Goal: Entertainment & Leisure: Consume media (video, audio)

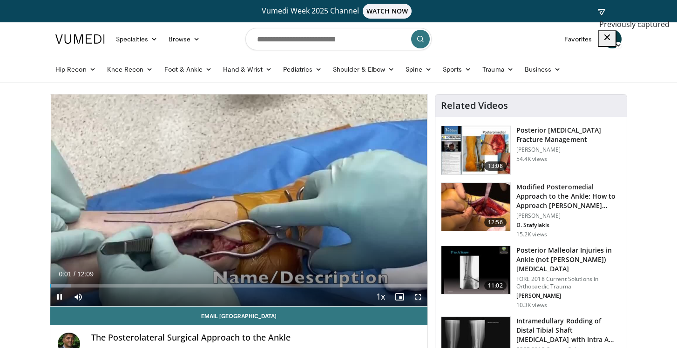
click at [416, 297] on span "Video Player" at bounding box center [418, 297] width 19 height 19
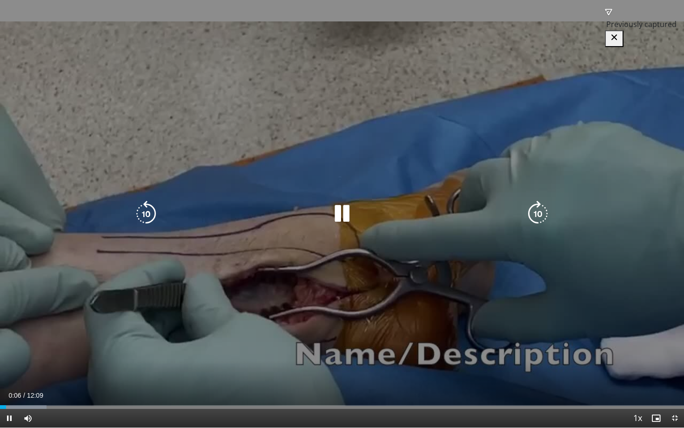
click at [340, 217] on icon "Video Player" at bounding box center [342, 214] width 26 height 26
click at [335, 207] on icon "Video Player" at bounding box center [342, 214] width 26 height 26
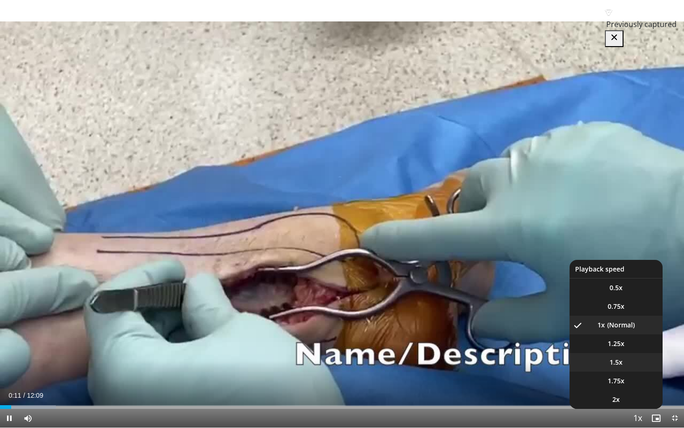
click at [618, 348] on li "1.5x" at bounding box center [616, 362] width 93 height 19
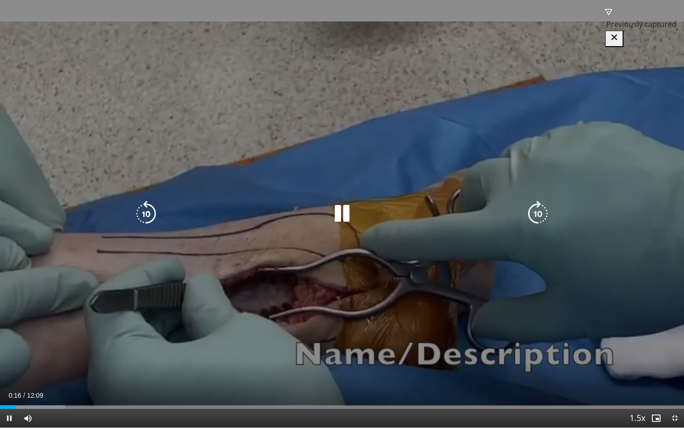
click at [535, 214] on icon "Video Player" at bounding box center [538, 214] width 26 height 26
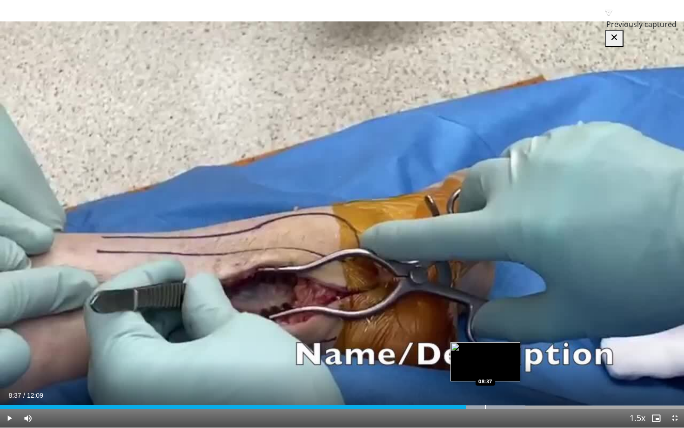
click at [485, 348] on div "Loaded : 76.78% 08:37 08:37" at bounding box center [342, 404] width 684 height 9
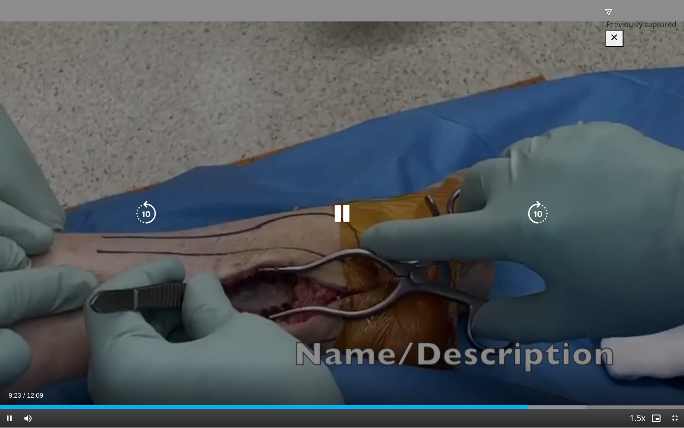
click at [540, 215] on icon "Video Player" at bounding box center [538, 214] width 26 height 26
click at [541, 211] on icon "Video Player" at bounding box center [538, 214] width 26 height 26
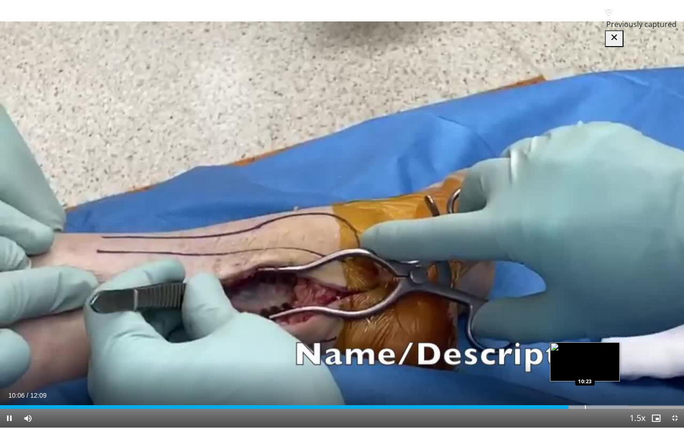
click at [585, 348] on div "Loaded : 91.86% 10:06 10:23" at bounding box center [342, 404] width 684 height 9
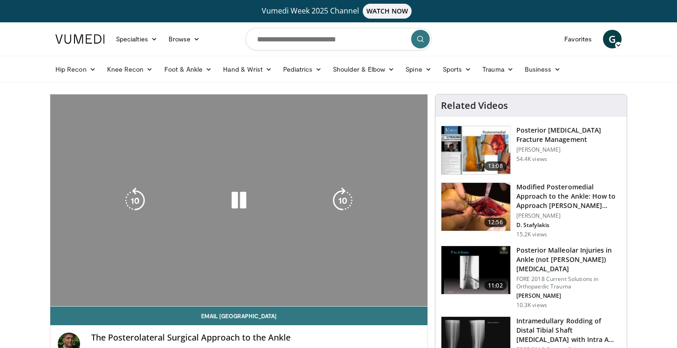
scroll to position [22, 0]
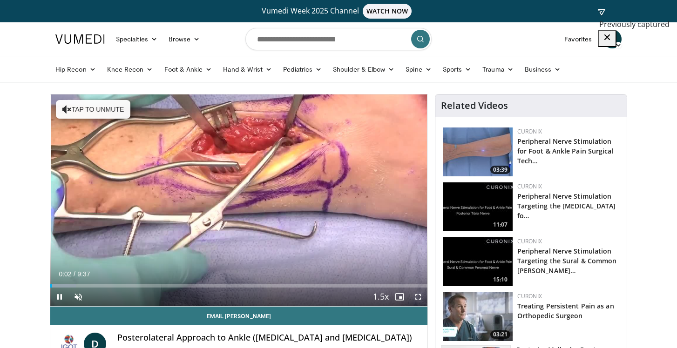
click at [418, 299] on span "Video Player" at bounding box center [418, 297] width 19 height 19
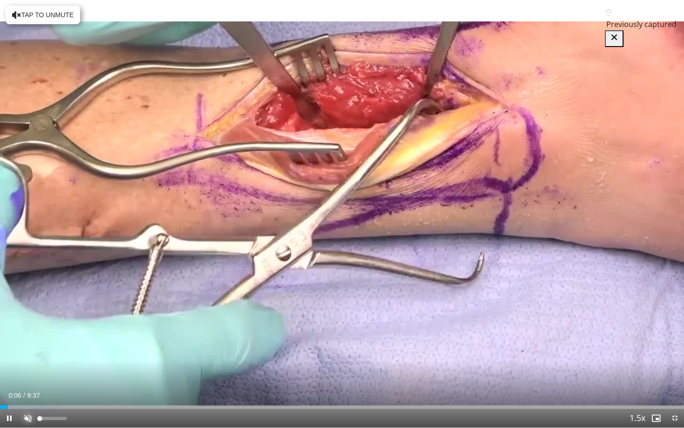
click at [26, 348] on span "Video Player" at bounding box center [28, 418] width 19 height 19
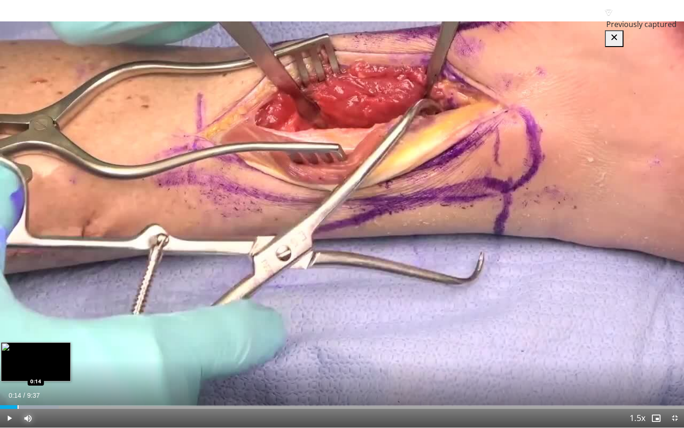
click at [17, 348] on div "Progress Bar" at bounding box center [29, 407] width 59 height 4
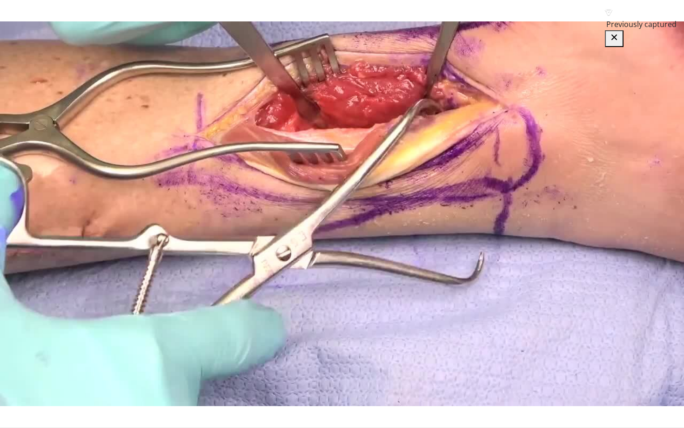
click at [27, 348] on div "10 seconds Tap to unmute" at bounding box center [342, 213] width 684 height 427
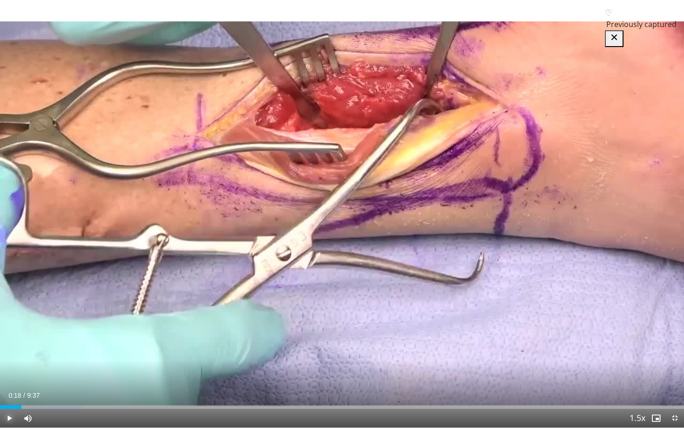
click at [5, 348] on span "Video Player" at bounding box center [9, 418] width 19 height 19
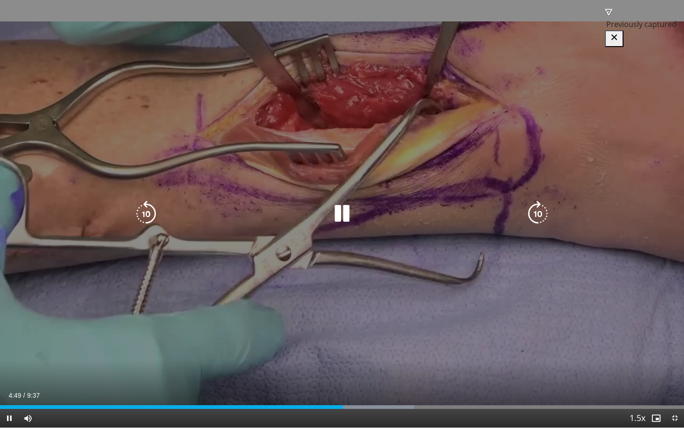
click at [142, 217] on icon "Video Player" at bounding box center [146, 214] width 26 height 26
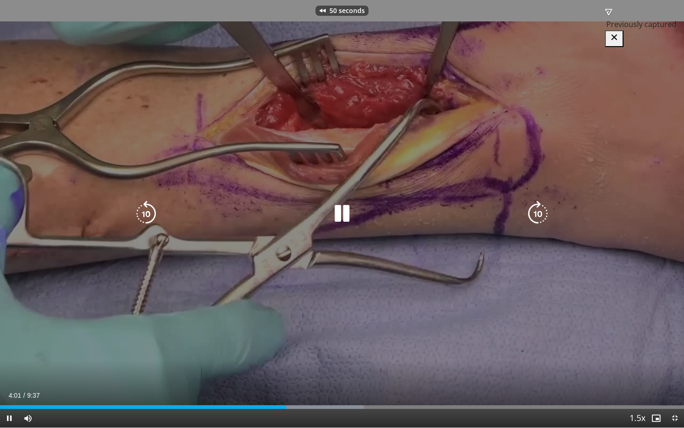
click at [142, 217] on icon "Video Player" at bounding box center [146, 214] width 26 height 26
click at [142, 218] on icon "Video Player" at bounding box center [146, 214] width 26 height 26
click at [145, 217] on icon "Video Player" at bounding box center [146, 214] width 26 height 26
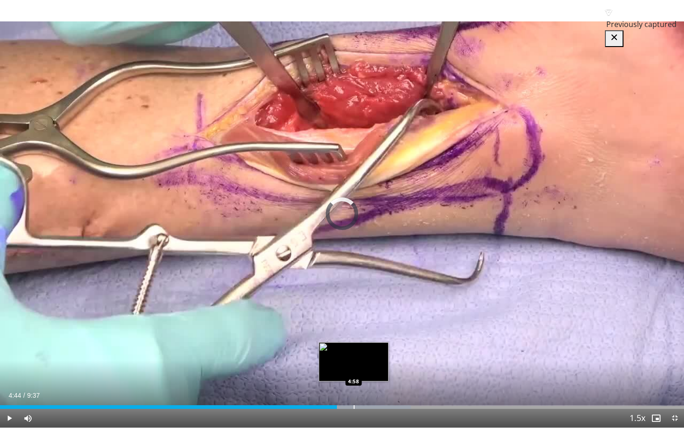
click at [354, 348] on div "Loaded : 60.06% 4:44 4:58" at bounding box center [342, 404] width 684 height 9
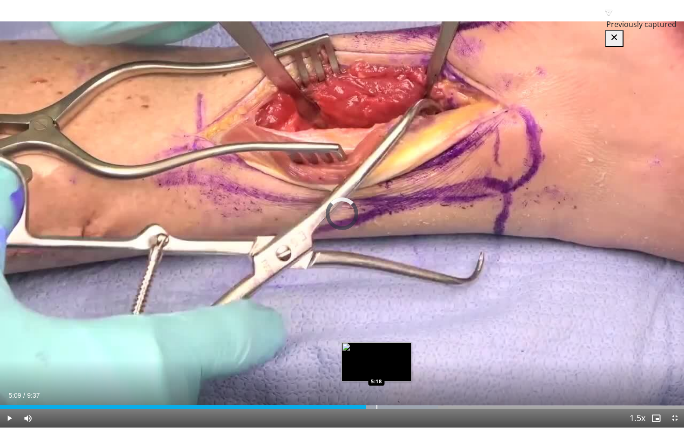
click at [377, 348] on div "Progress Bar" at bounding box center [377, 407] width 1 height 4
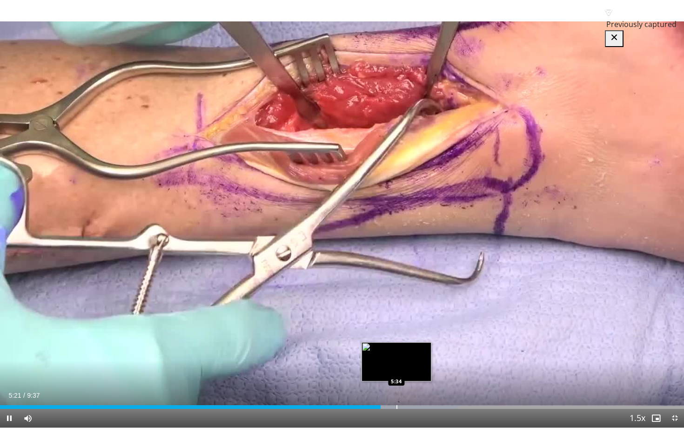
click at [397, 348] on div "Progress Bar" at bounding box center [397, 407] width 1 height 4
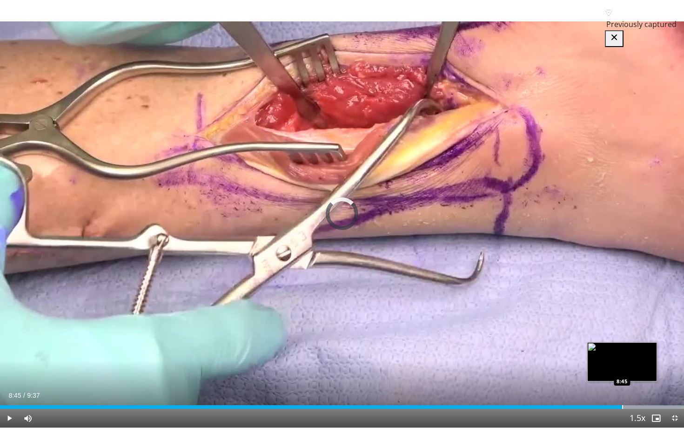
click at [623, 348] on div "Loaded : 99.54% 8:35 8:45" at bounding box center [342, 404] width 684 height 9
